Goal: Information Seeking & Learning: Learn about a topic

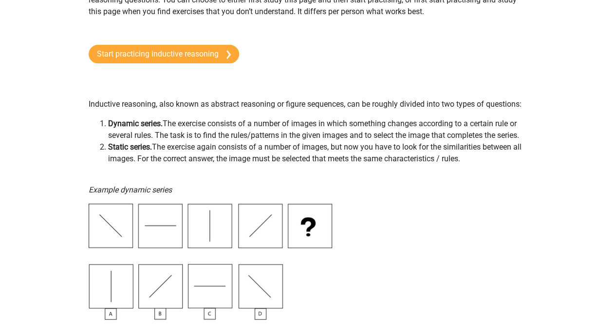
scroll to position [117, 0]
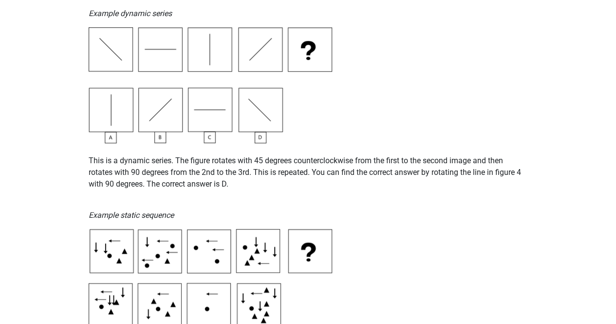
scroll to position [273, 0]
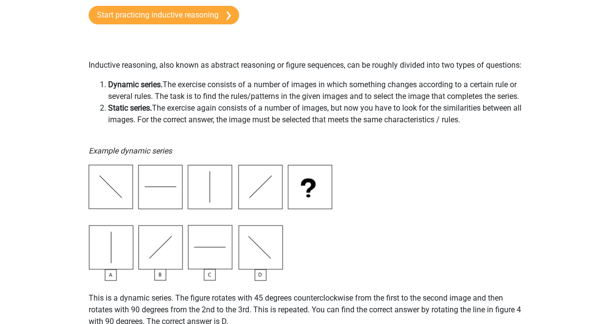
click at [149, 206] on img at bounding box center [210, 223] width 243 height 116
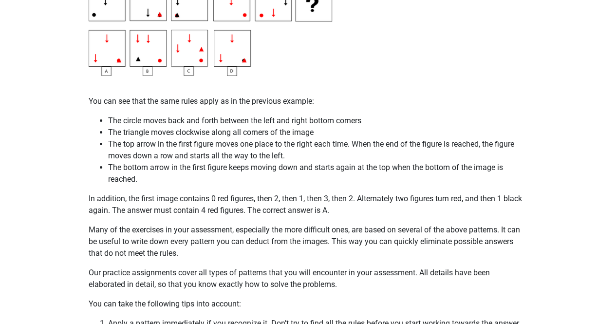
scroll to position [1694, 0]
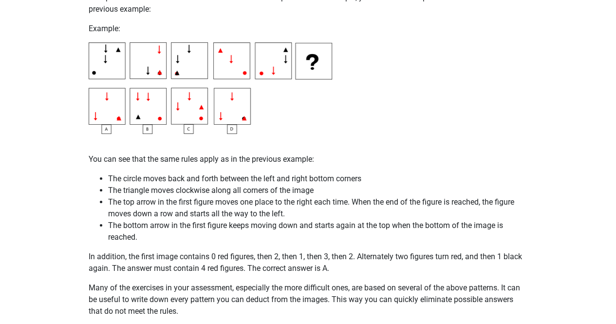
click at [403, 264] on p "In addition, the first image contains 0 red figures, then 2, then 1, then 3, th…" at bounding box center [308, 262] width 439 height 23
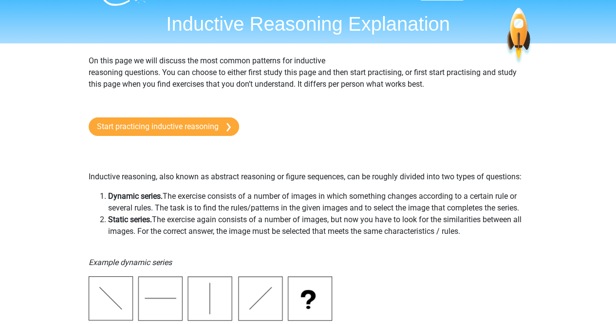
scroll to position [19, 0]
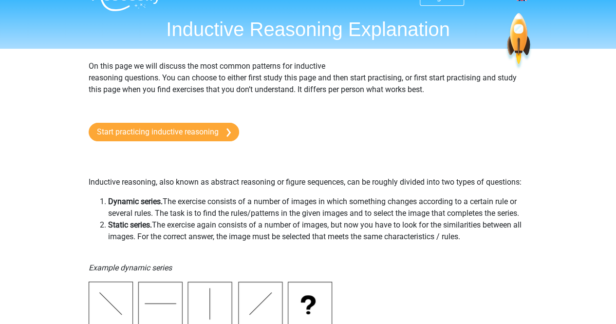
click at [403, 264] on p "Example dynamic series" at bounding box center [308, 261] width 439 height 23
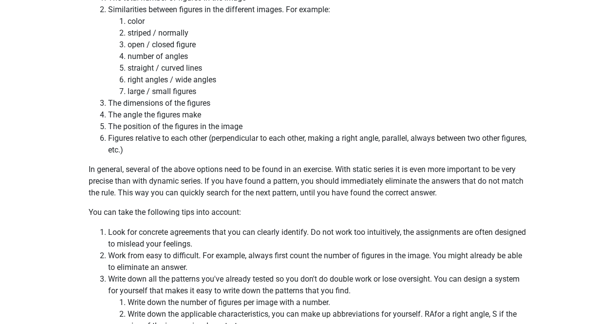
scroll to position [2549, 0]
